Goal: Navigation & Orientation: Understand site structure

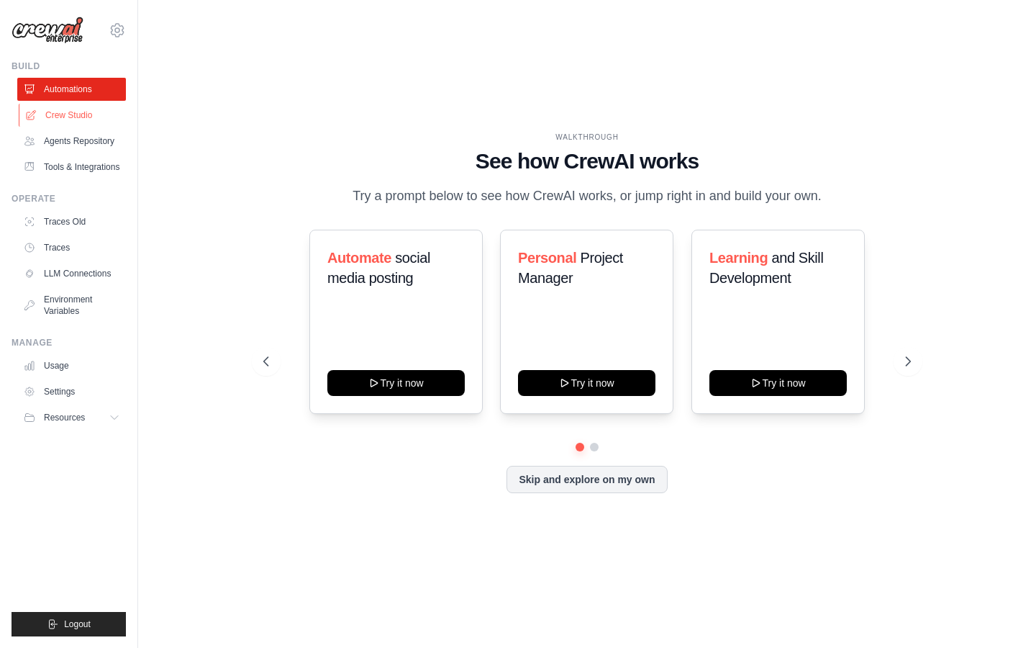
click at [74, 112] on link "Crew Studio" at bounding box center [73, 115] width 109 height 23
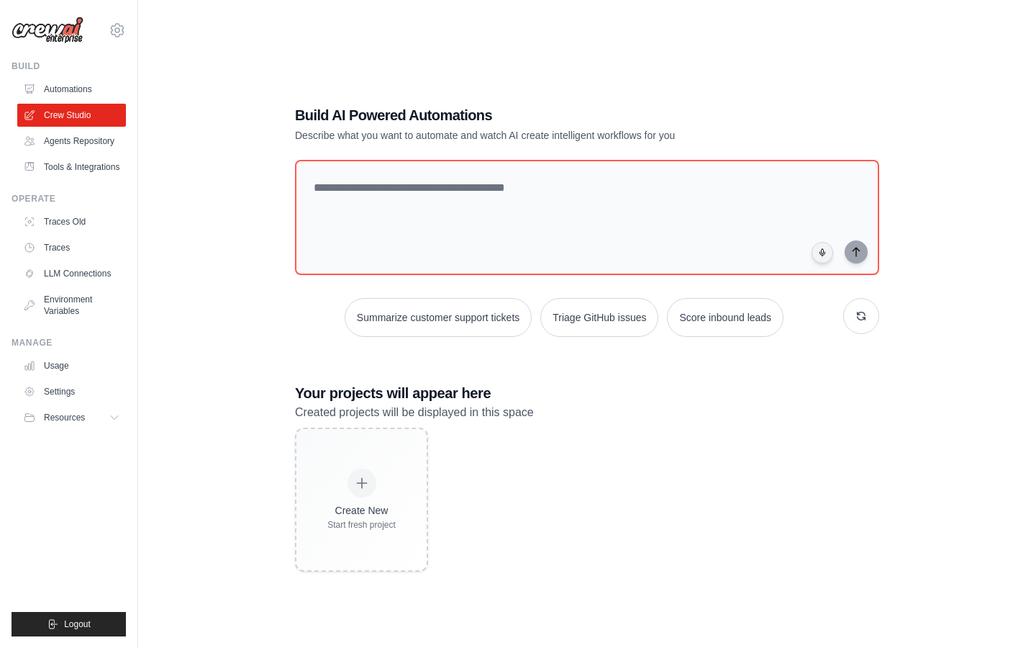
click at [79, 153] on ul "Automations Crew Studio Agents Repository Tools & Integrations" at bounding box center [71, 128] width 109 height 101
click at [76, 144] on link "Agents Repository" at bounding box center [73, 141] width 109 height 23
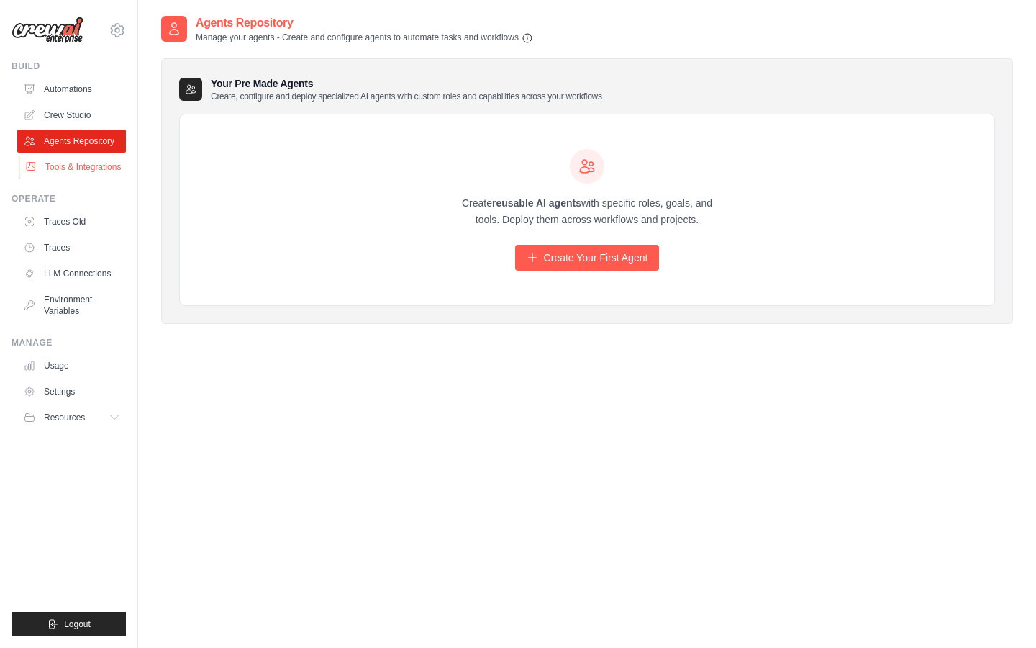
click at [89, 170] on link "Tools & Integrations" at bounding box center [73, 166] width 109 height 23
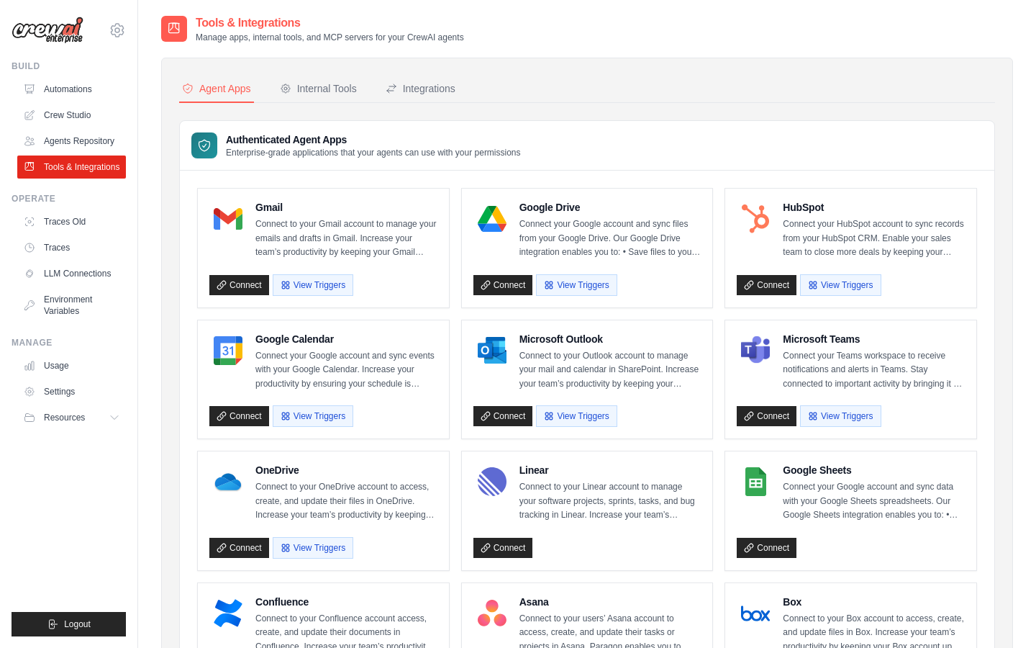
click at [87, 209] on div "Operate Traces Old Traces LLM Connections Environment Variables" at bounding box center [69, 258] width 114 height 130
click at [86, 225] on link "Traces Old" at bounding box center [73, 221] width 109 height 23
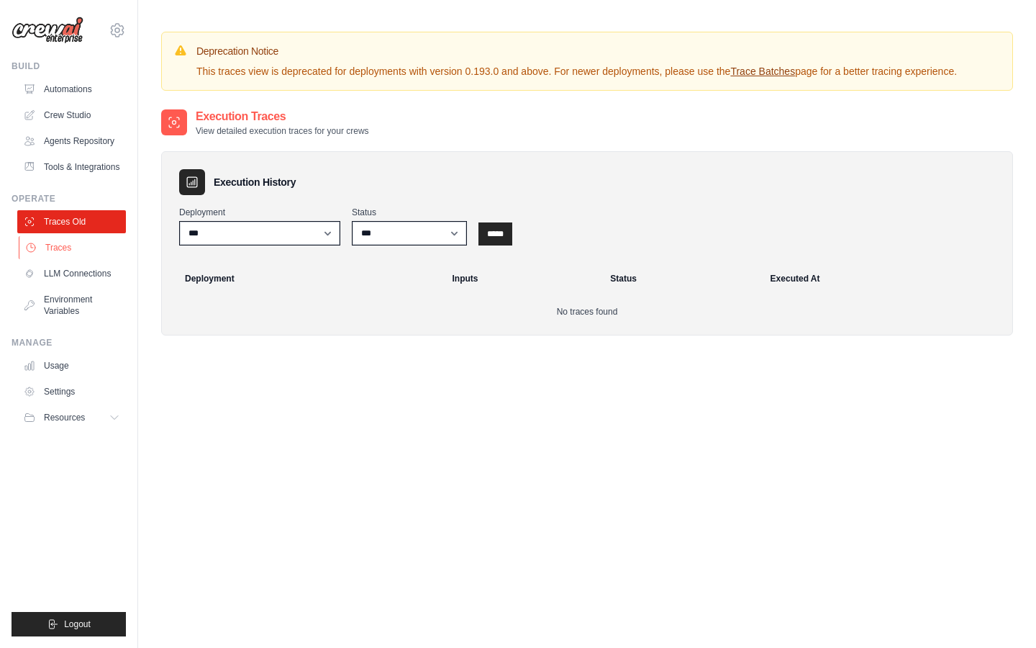
click at [90, 250] on link "Traces" at bounding box center [73, 247] width 109 height 23
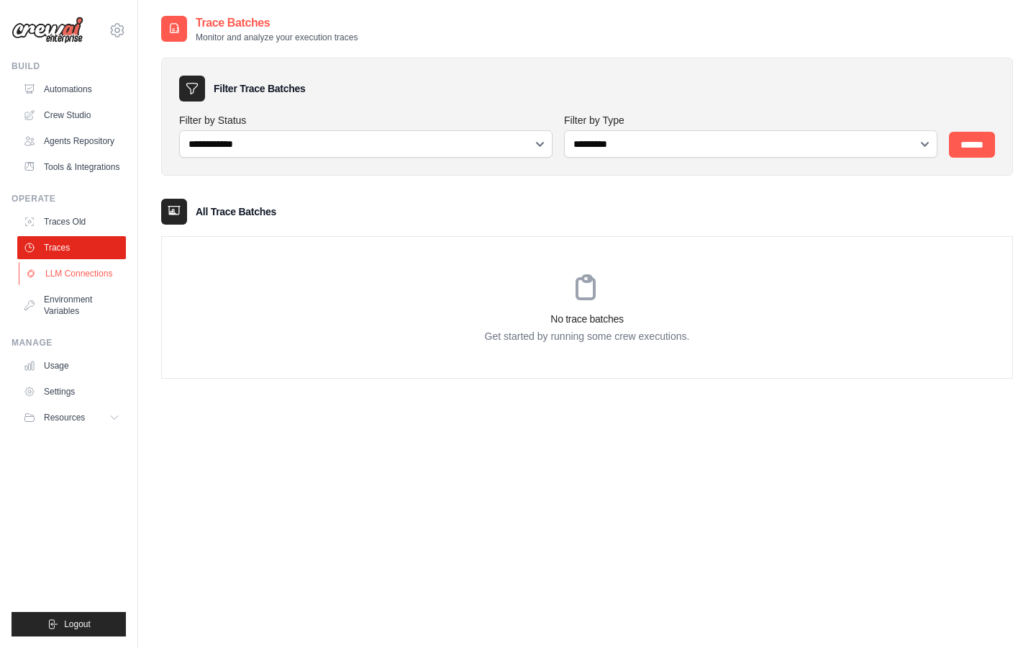
click at [99, 275] on link "LLM Connections" at bounding box center [73, 273] width 109 height 23
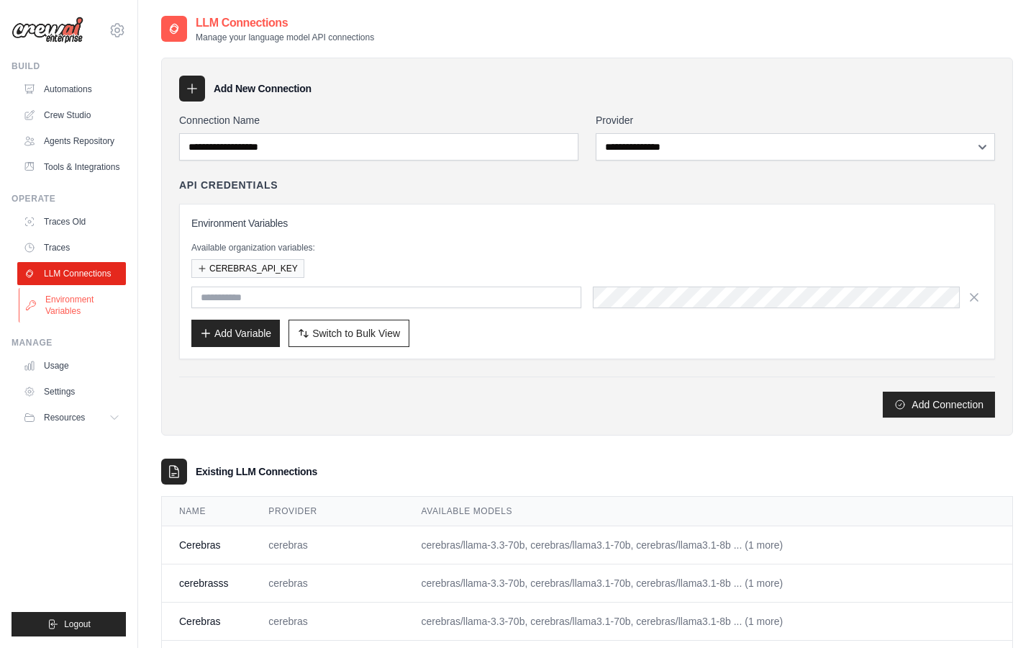
click at [102, 295] on link "Environment Variables" at bounding box center [73, 305] width 109 height 35
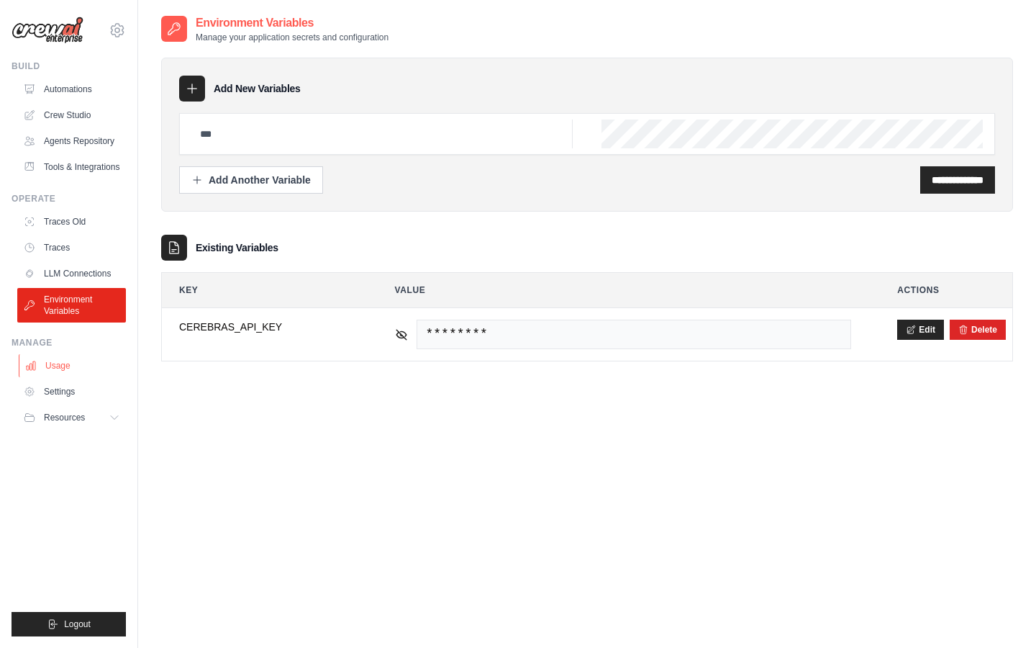
click at [78, 369] on link "Usage" at bounding box center [73, 365] width 109 height 23
click at [78, 389] on link "Settings" at bounding box center [73, 391] width 109 height 23
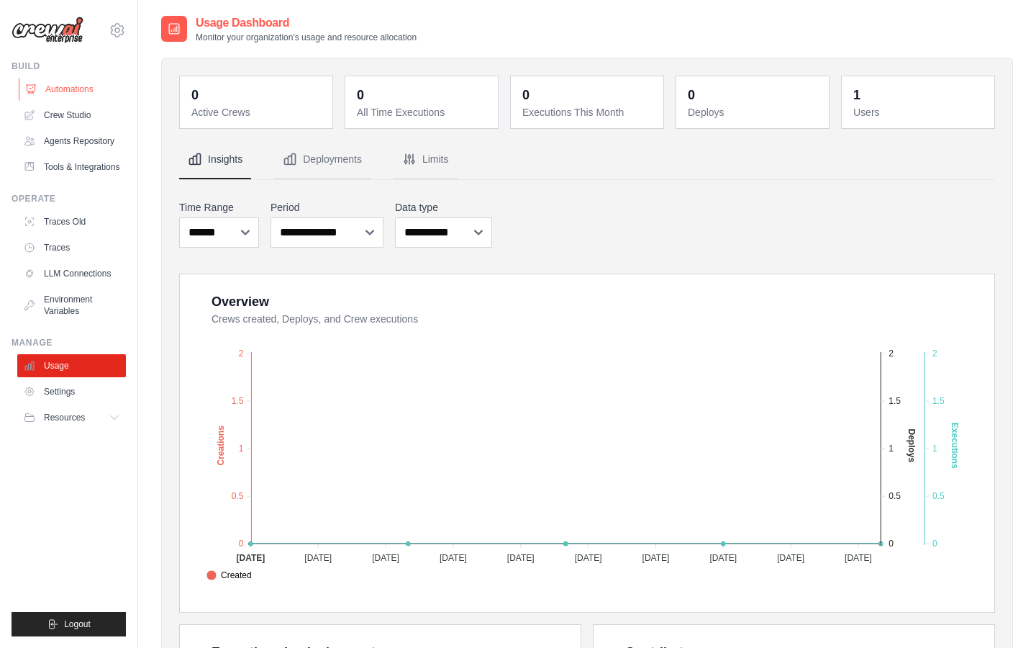
click at [71, 86] on link "Automations" at bounding box center [73, 89] width 109 height 23
click at [117, 33] on icon at bounding box center [117, 30] width 17 height 17
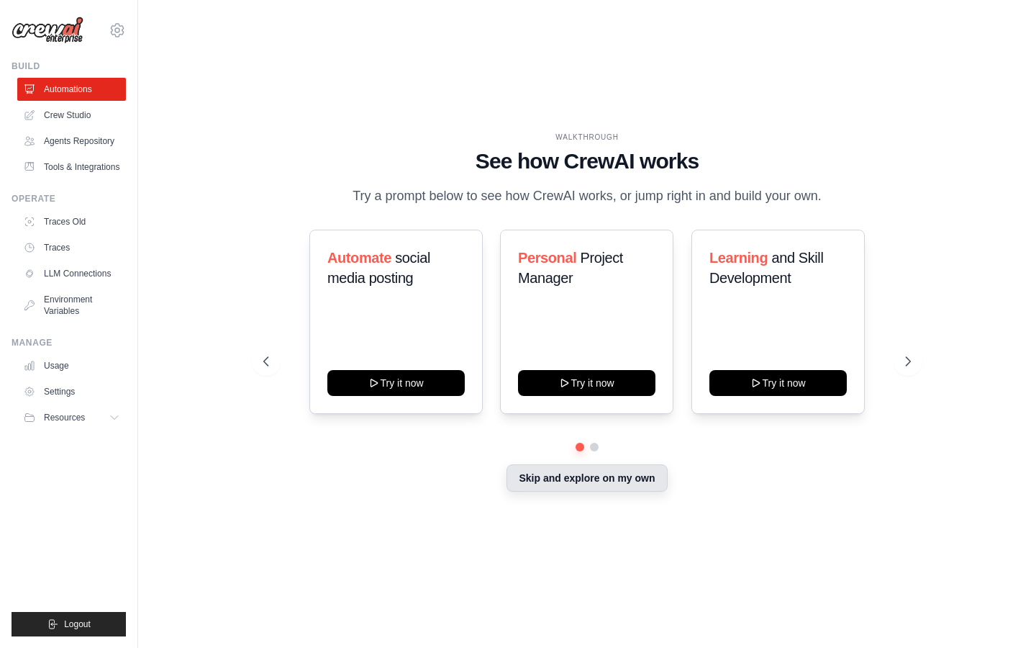
click at [566, 480] on button "Skip and explore on my own" at bounding box center [587, 477] width 160 height 27
